Goal: Task Accomplishment & Management: Manage account settings

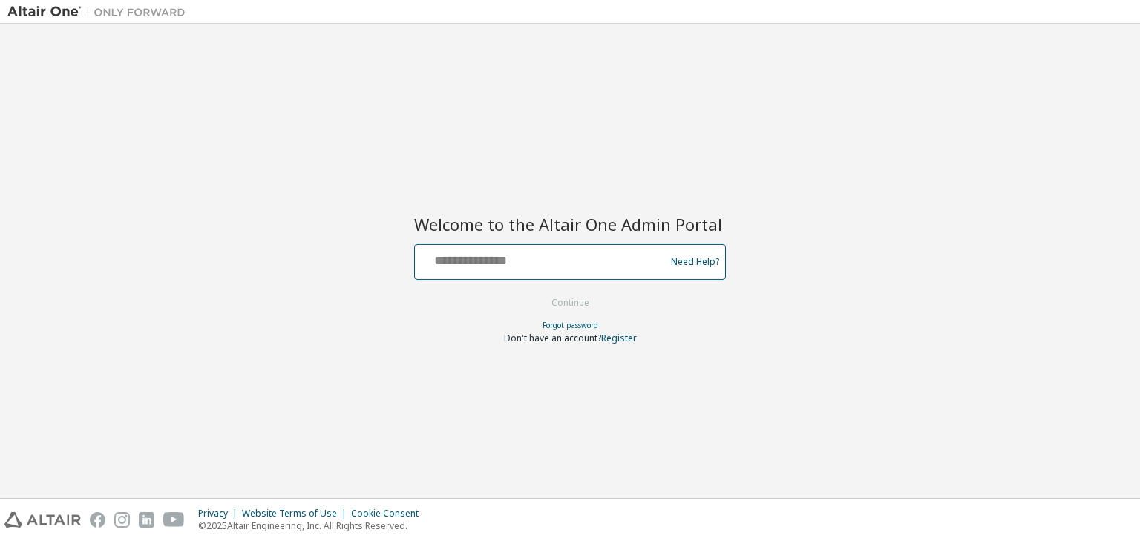
click at [504, 259] on input "text" at bounding box center [542, 259] width 243 height 22
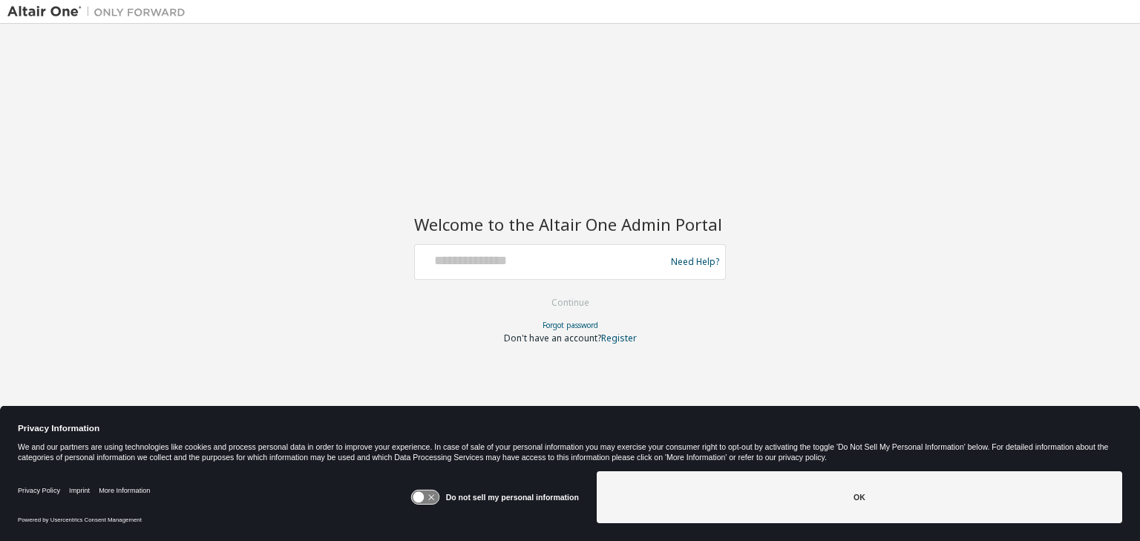
click at [512, 290] on div at bounding box center [570, 290] width 312 height 1
click at [475, 263] on input "text" at bounding box center [542, 259] width 243 height 22
type input "**********"
click at [432, 498] on g at bounding box center [424, 498] width 27 height 14
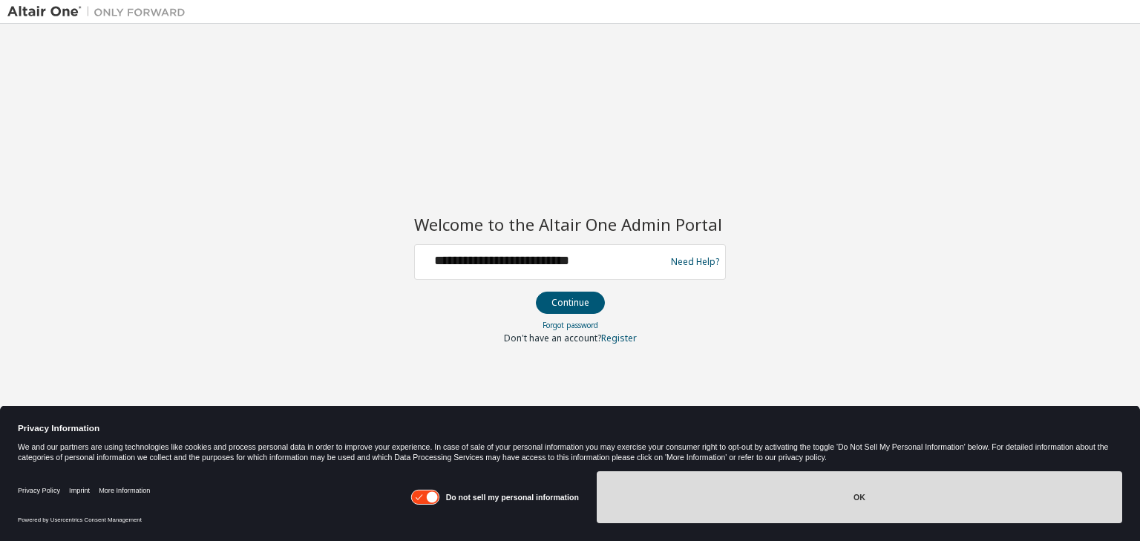
click at [722, 515] on button "OK" at bounding box center [860, 497] width 526 height 52
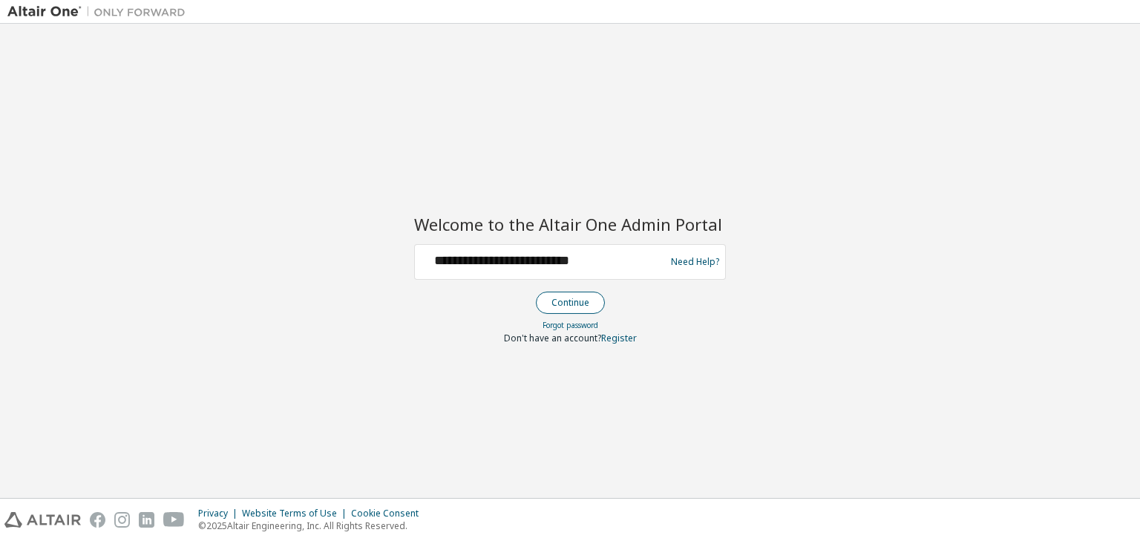
click at [558, 301] on button "Continue" at bounding box center [570, 303] width 69 height 22
